Goal: Check status

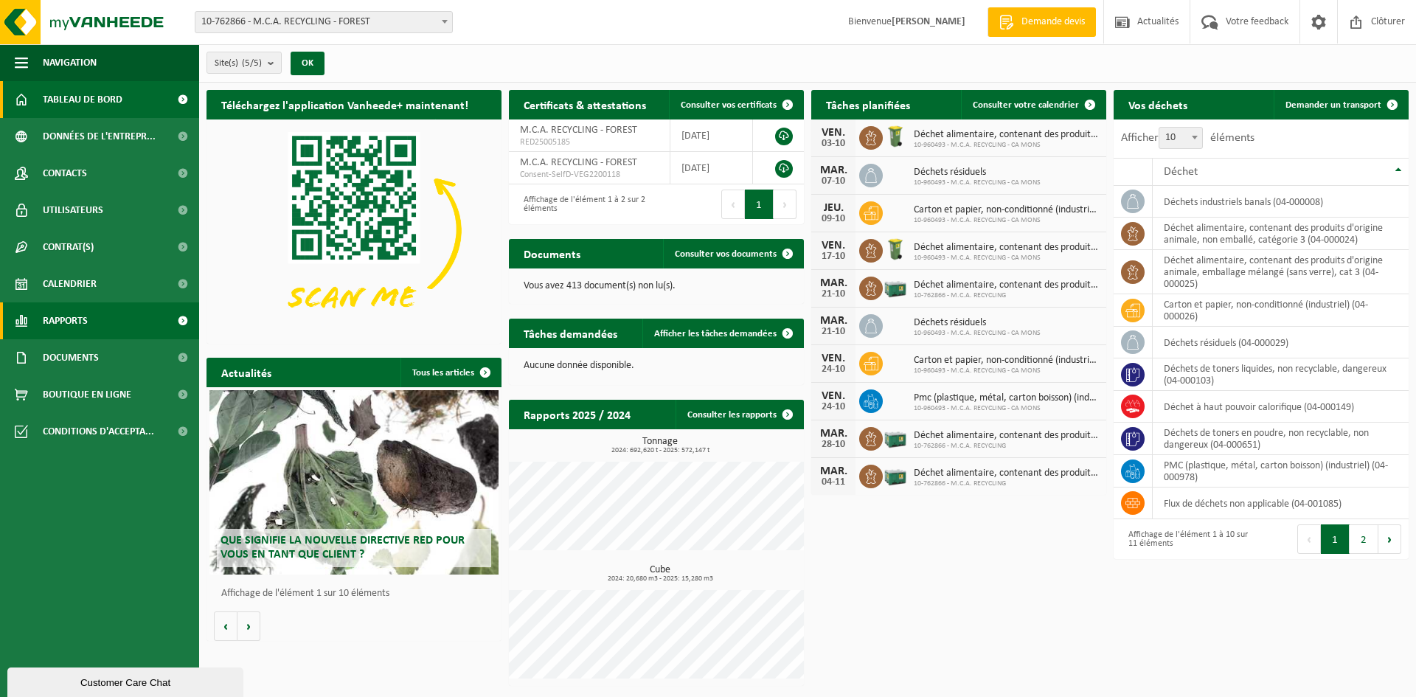
click at [136, 309] on link "Rapports" at bounding box center [99, 320] width 199 height 37
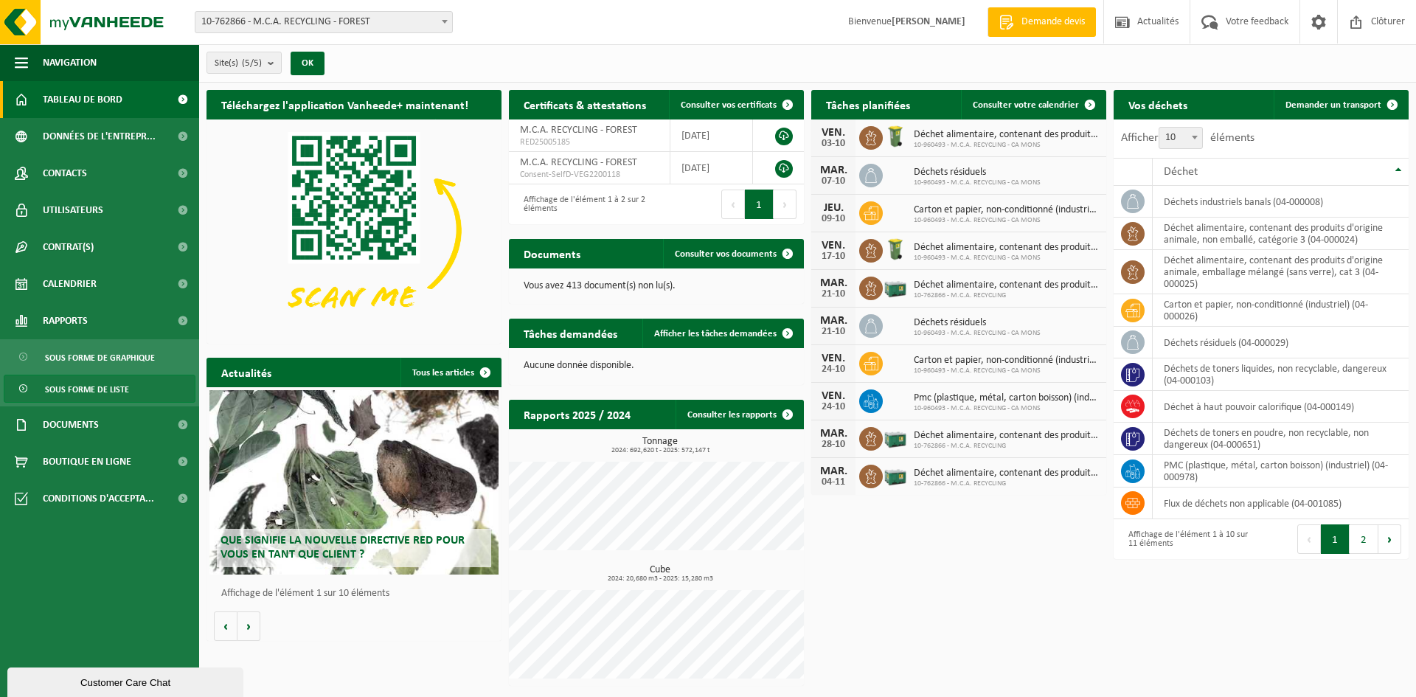
click at [111, 392] on span "Sous forme de liste" at bounding box center [87, 389] width 84 height 28
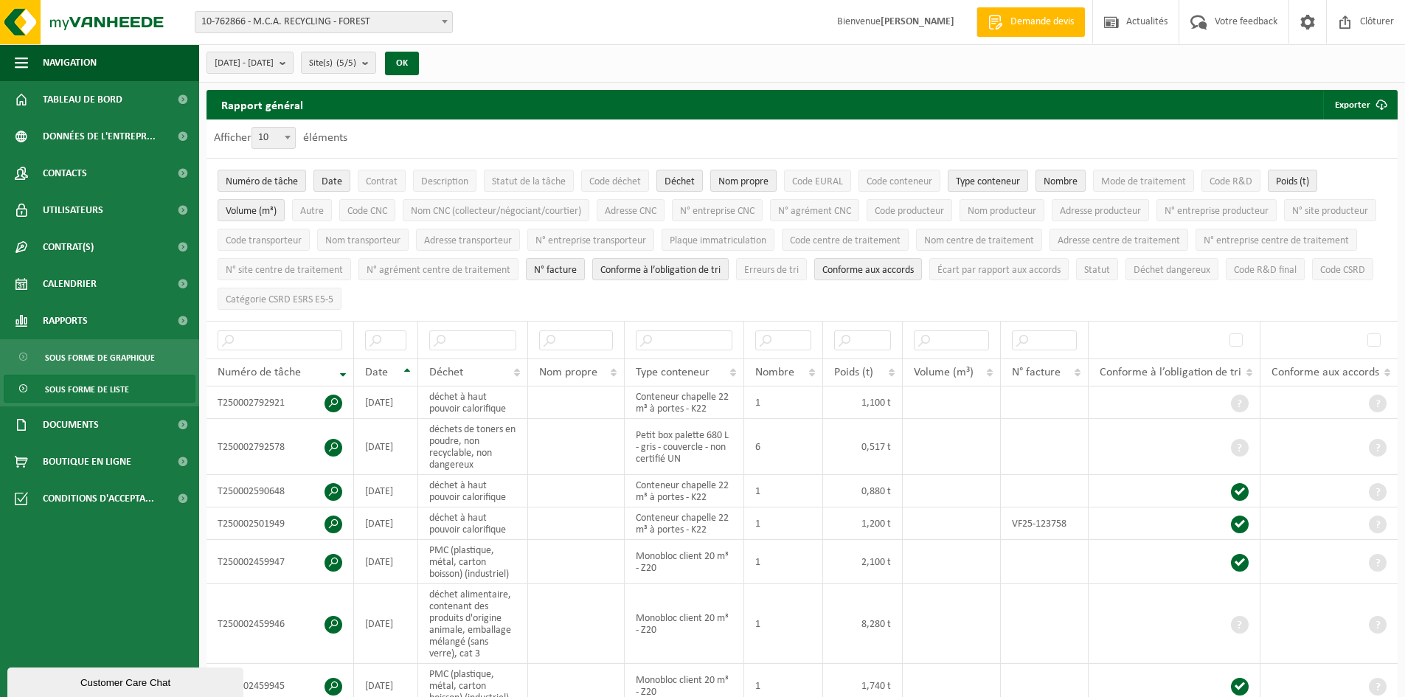
click at [393, 25] on span "10-762866 - M.C.A. RECYCLING - FOREST" at bounding box center [323, 22] width 257 height 21
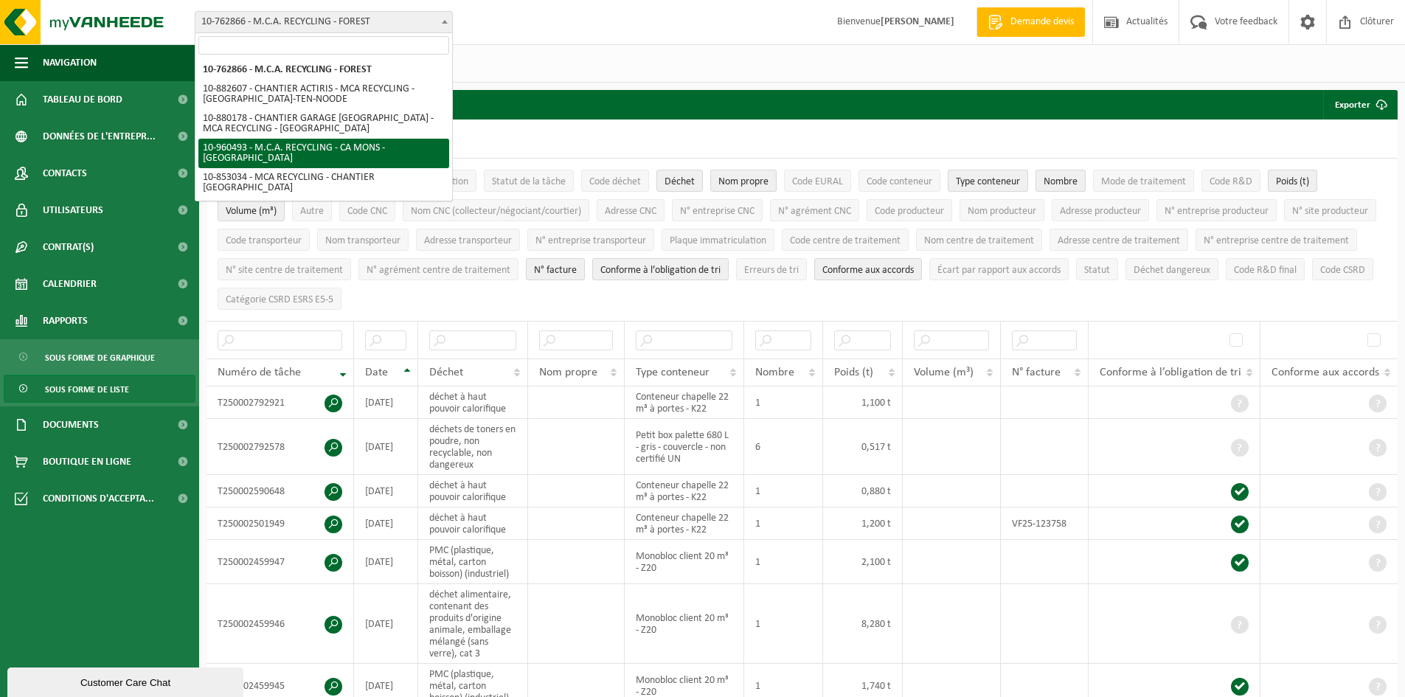
select select "149443"
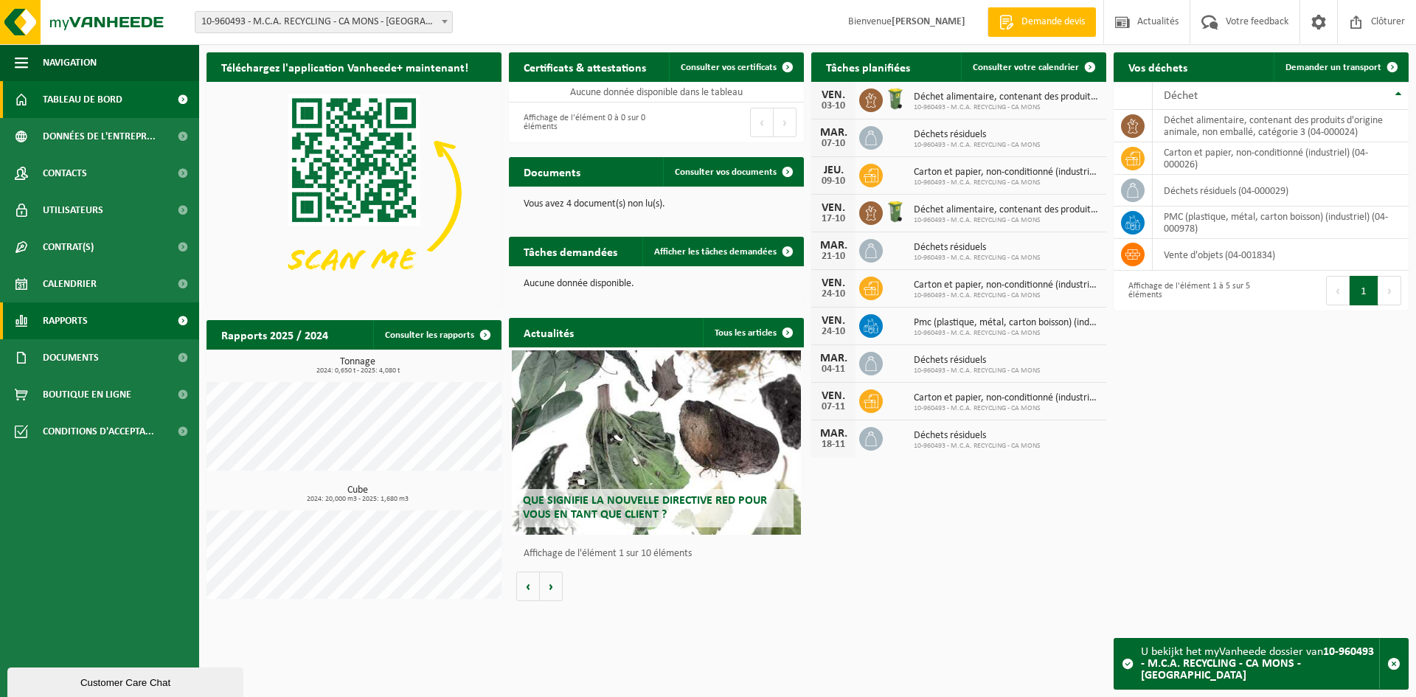
click at [136, 324] on link "Rapports" at bounding box center [99, 320] width 199 height 37
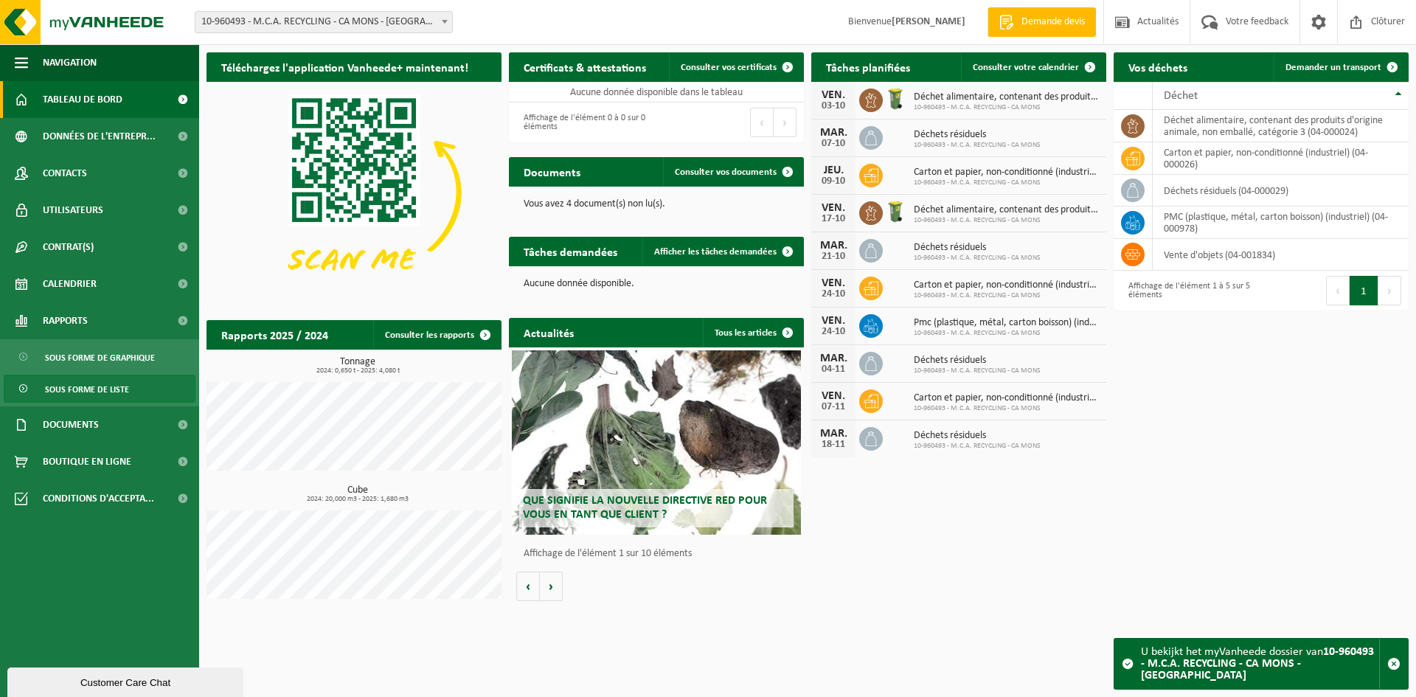
click at [114, 394] on span "Sous forme de liste" at bounding box center [87, 389] width 84 height 28
